Goal: Information Seeking & Learning: Learn about a topic

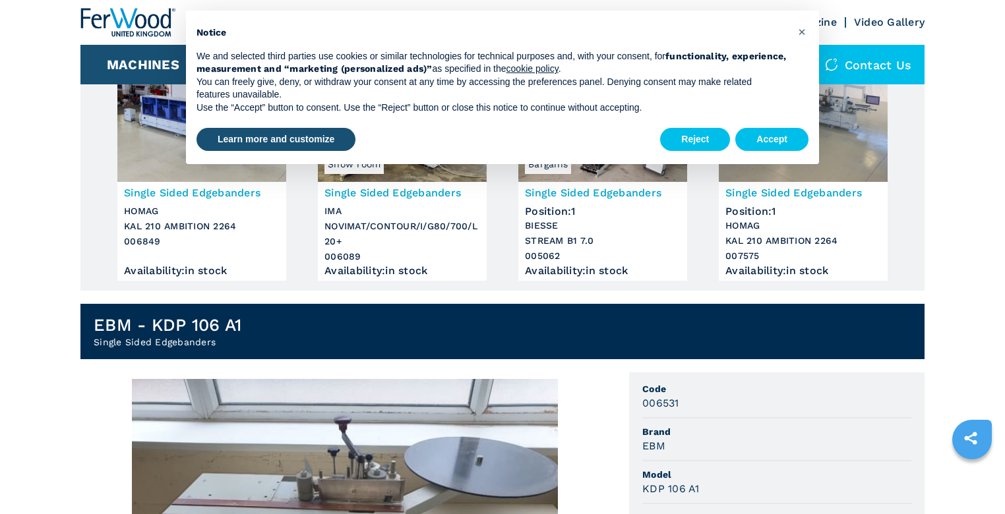
scroll to position [264, 0]
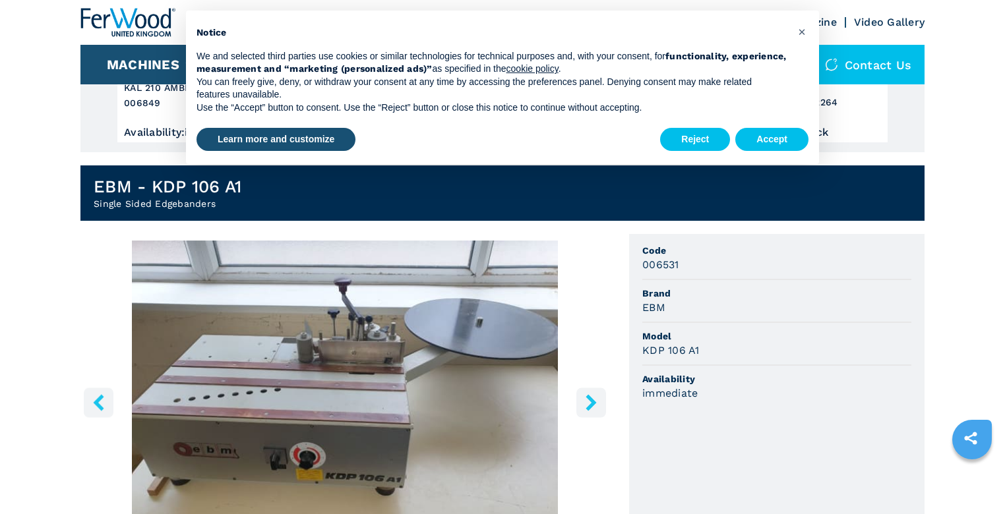
click at [277, 382] on img "Go to Slide 1" at bounding box center [344, 401] width 529 height 320
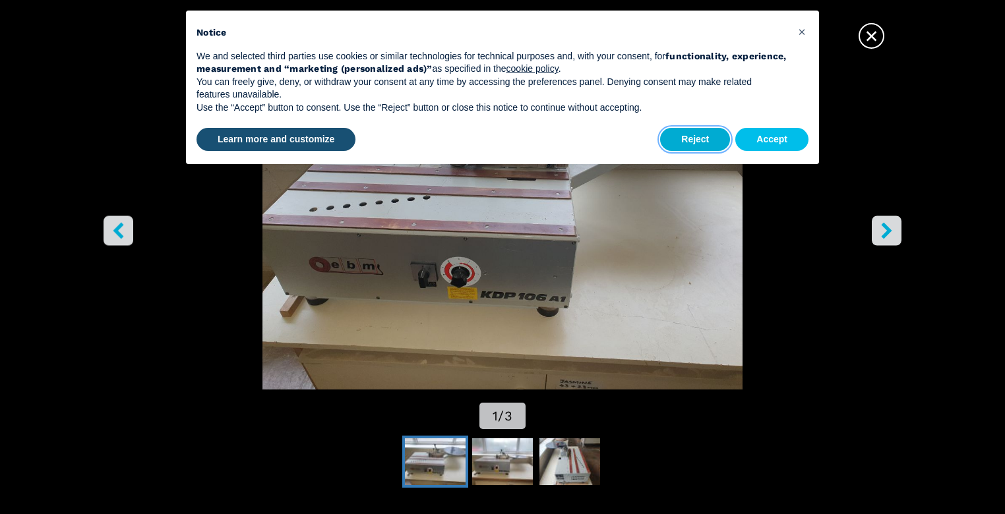
click at [680, 140] on button "Reject" at bounding box center [695, 140] width 70 height 24
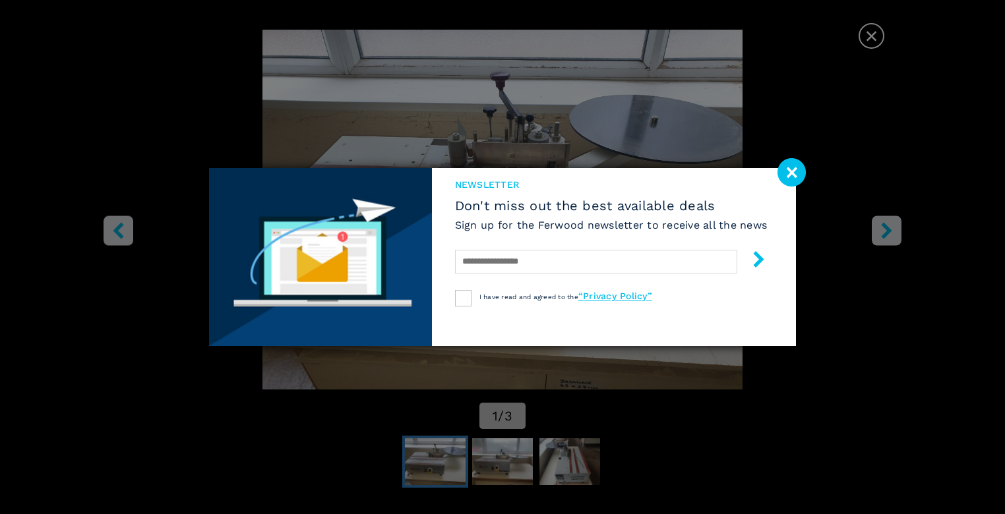
click at [783, 175] on image at bounding box center [791, 172] width 28 height 28
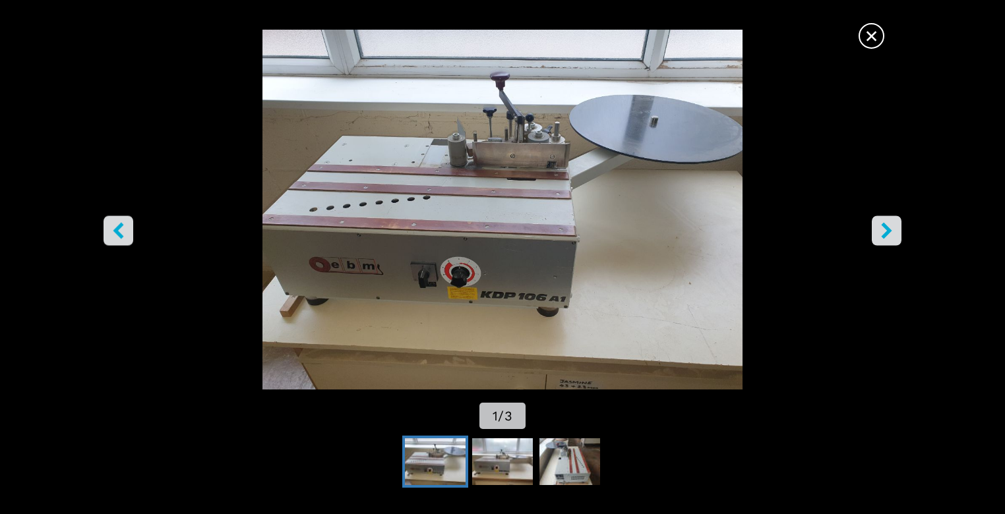
click at [883, 229] on icon "right-button" at bounding box center [886, 231] width 16 height 16
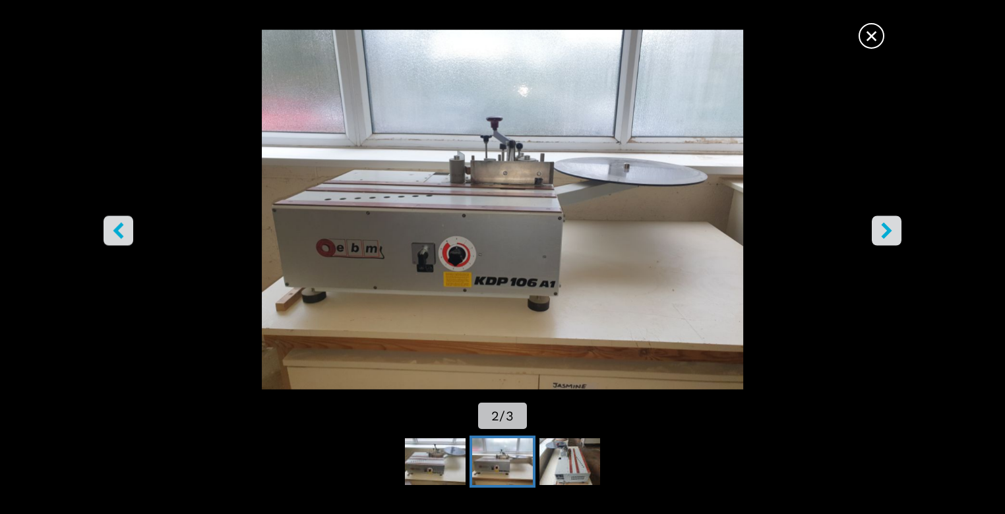
click at [883, 229] on icon "right-button" at bounding box center [886, 231] width 16 height 16
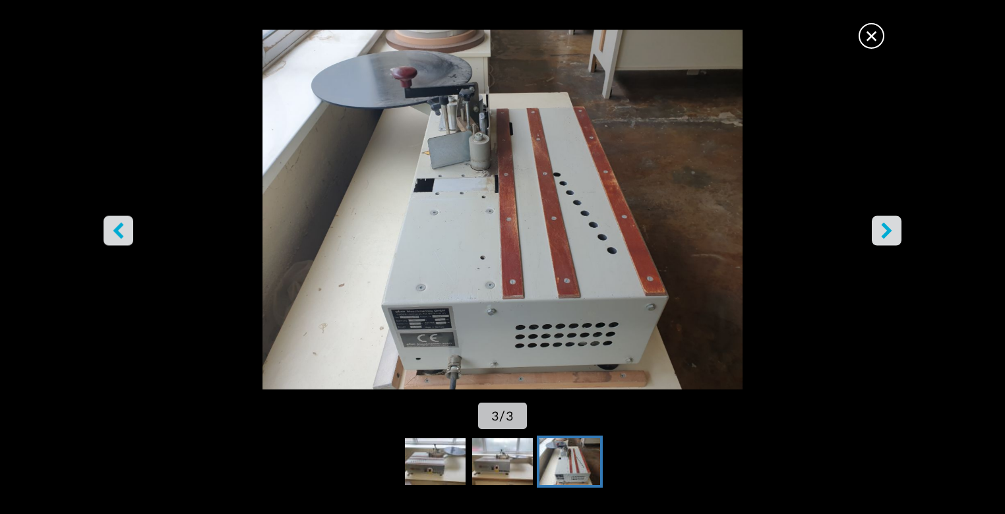
click at [883, 229] on icon "right-button" at bounding box center [886, 231] width 16 height 16
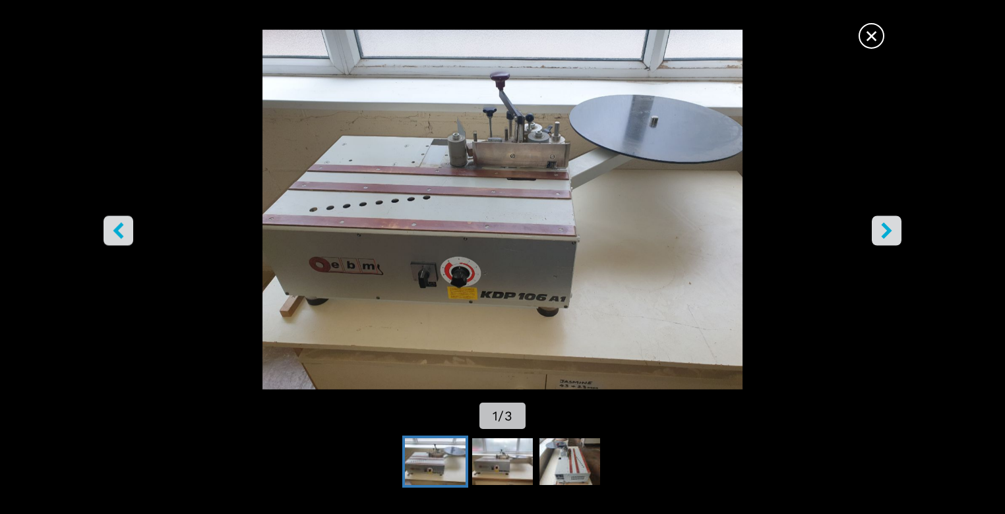
click at [883, 229] on icon "right-button" at bounding box center [886, 231] width 16 height 16
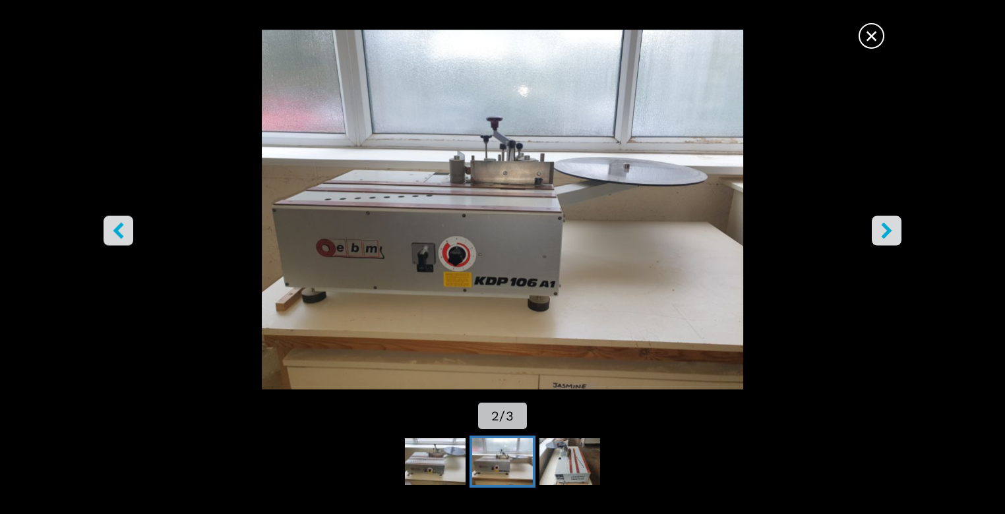
click at [883, 229] on icon "right-button" at bounding box center [886, 231] width 16 height 16
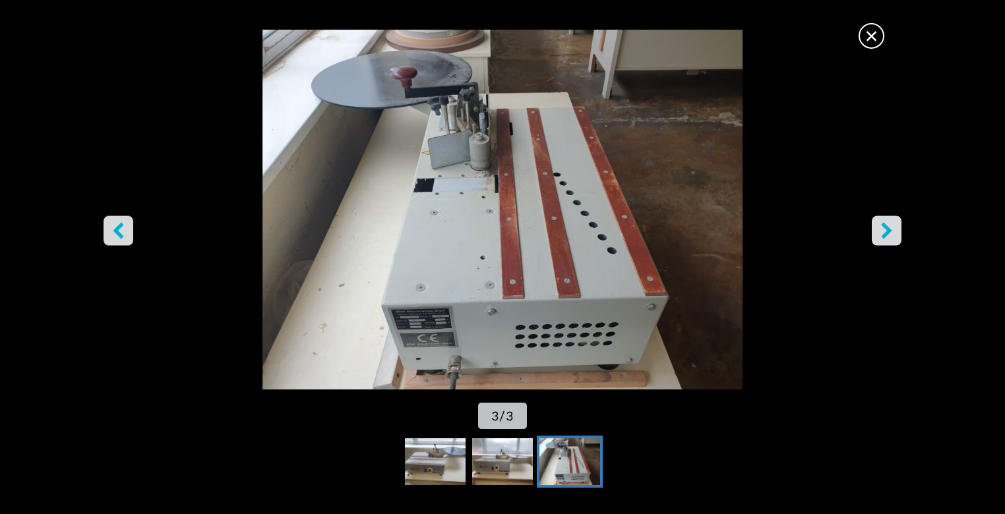
click at [883, 229] on icon "right-button" at bounding box center [886, 231] width 16 height 16
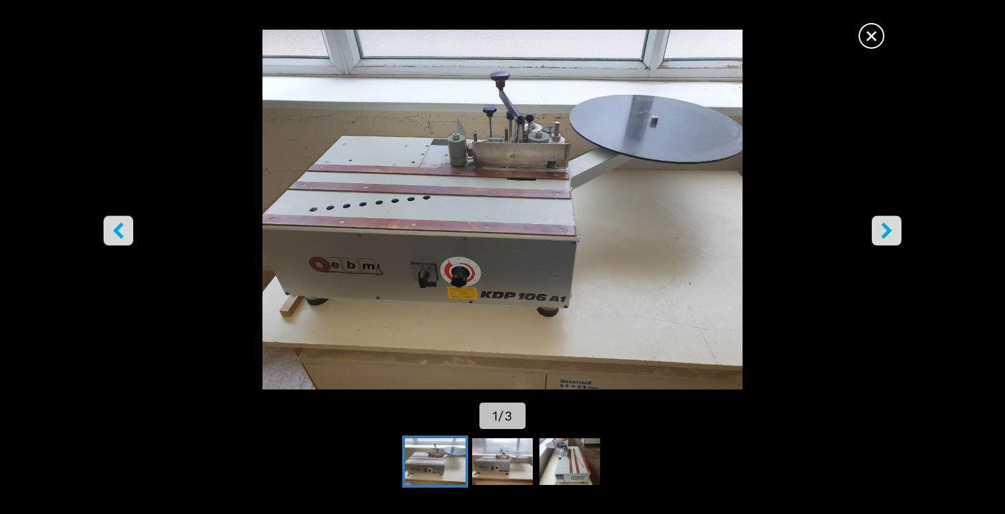
click at [883, 229] on icon "right-button" at bounding box center [886, 231] width 16 height 16
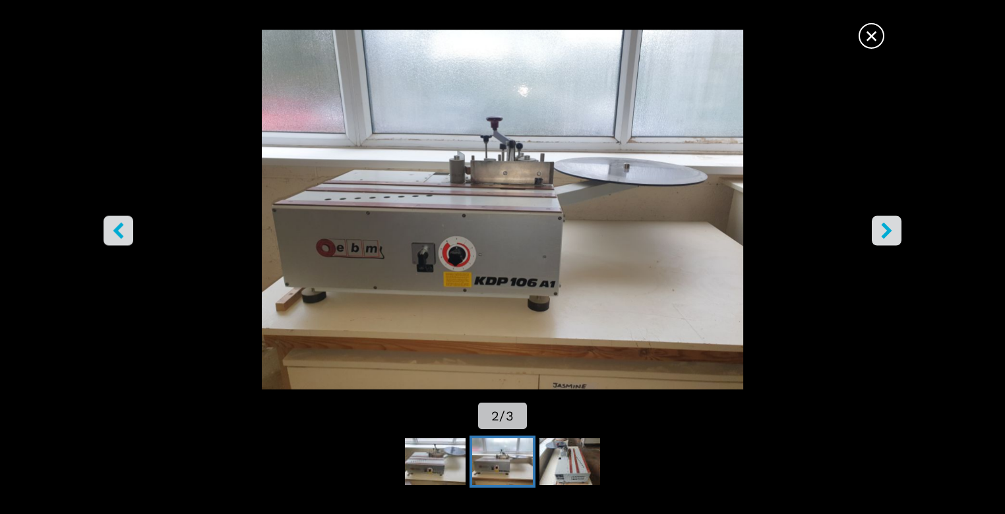
click at [883, 229] on icon "right-button" at bounding box center [886, 231] width 16 height 16
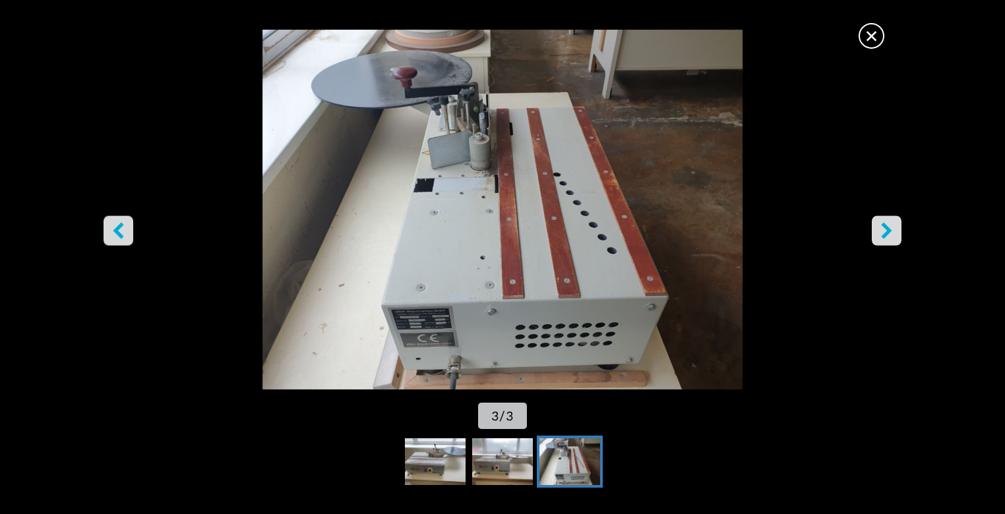
click at [883, 229] on icon "right-button" at bounding box center [886, 231] width 16 height 16
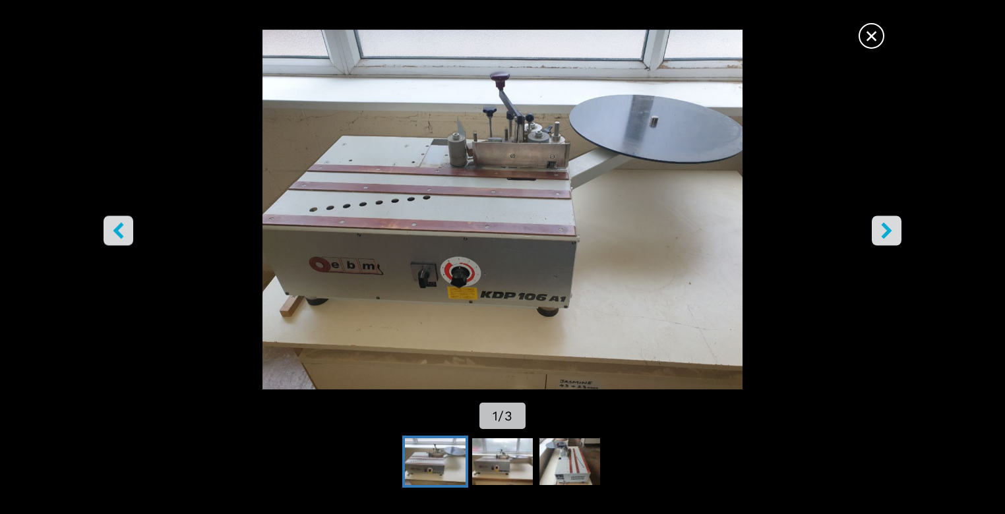
click at [883, 229] on icon "right-button" at bounding box center [886, 231] width 16 height 16
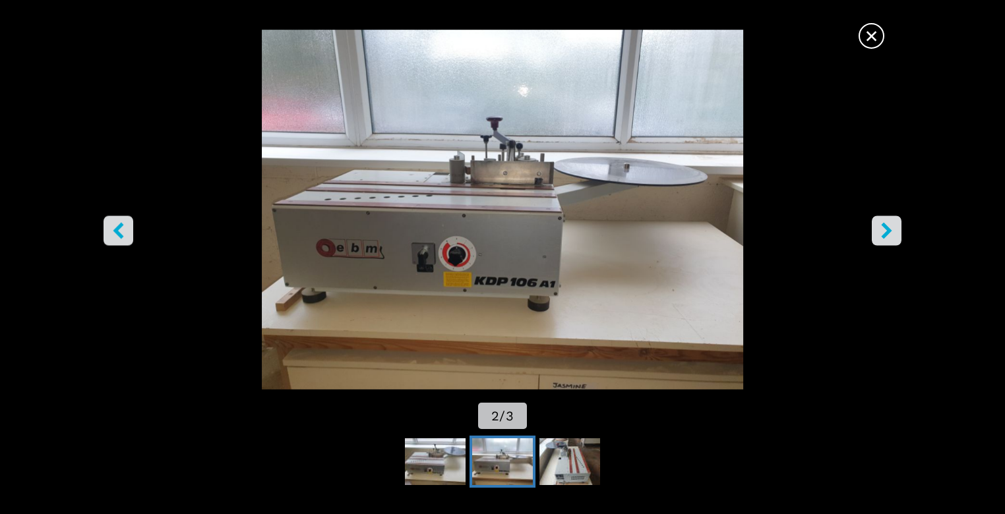
click at [876, 40] on span "×" at bounding box center [871, 33] width 23 height 23
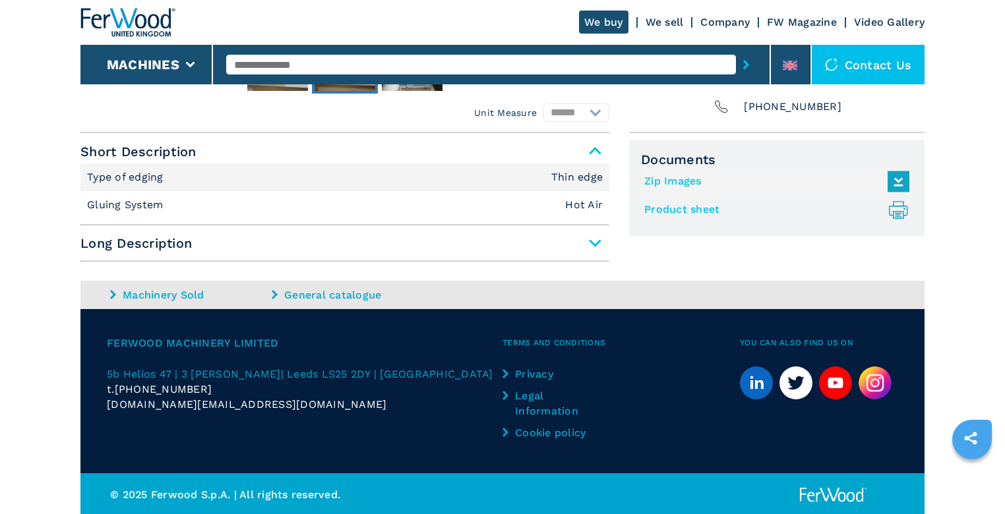
scroll to position [827, 0]
